Goal: Transaction & Acquisition: Obtain resource

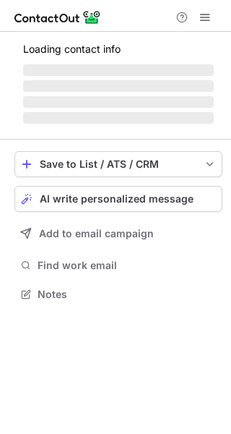
scroll to position [7, 7]
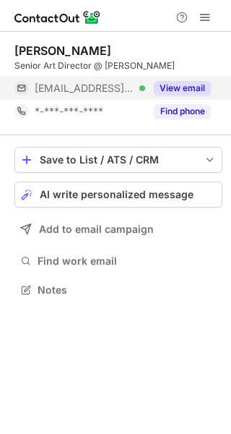
click at [186, 82] on button "View email" at bounding box center [182, 88] width 57 height 14
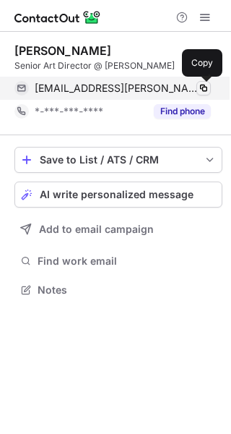
click at [207, 83] on span at bounding box center [204, 88] width 12 height 12
click at [196, 85] on div "[EMAIL_ADDRESS][PERSON_NAME][DOMAIN_NAME] Verified" at bounding box center [123, 88] width 176 height 13
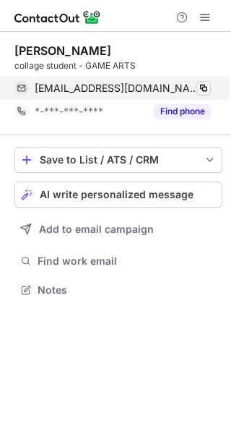
click at [197, 82] on div "mazaki90@hotmail.com Verified" at bounding box center [123, 88] width 176 height 13
